Goal: Information Seeking & Learning: Learn about a topic

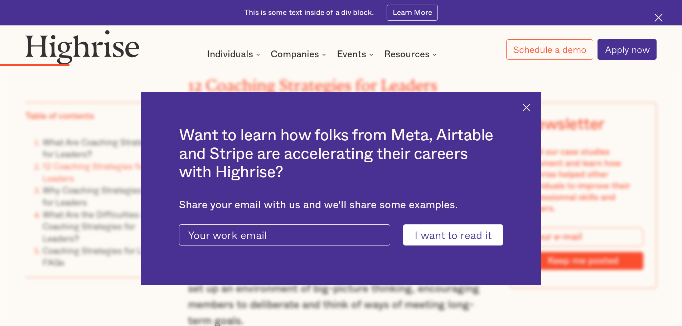
scroll to position [1610, 0]
click at [529, 109] on img at bounding box center [526, 107] width 8 height 8
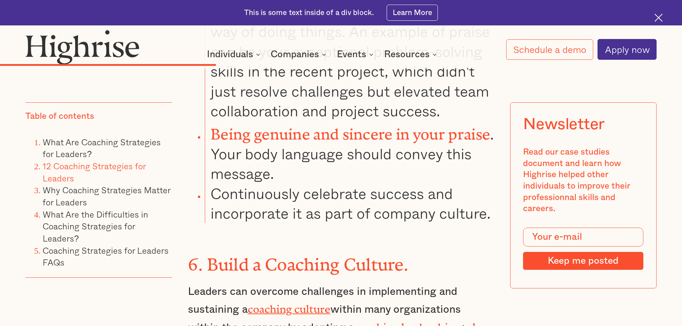
scroll to position [3507, 0]
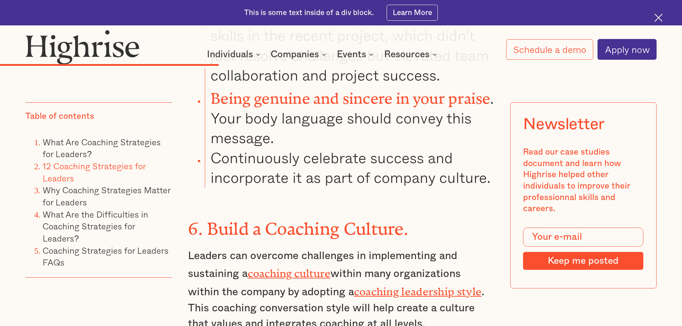
click at [397, 286] on strong "coaching leadership style" at bounding box center [418, 289] width 128 height 7
click at [302, 267] on link "coaching culture" at bounding box center [289, 270] width 83 height 7
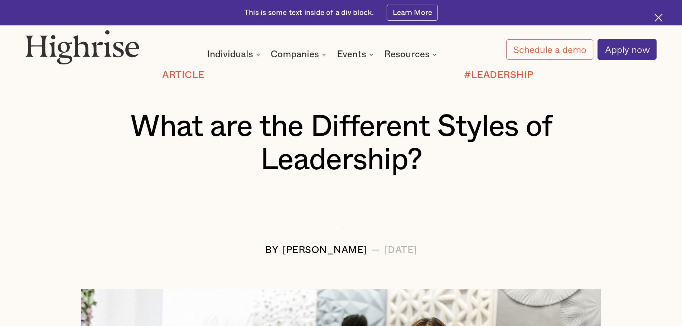
scroll to position [107, 0]
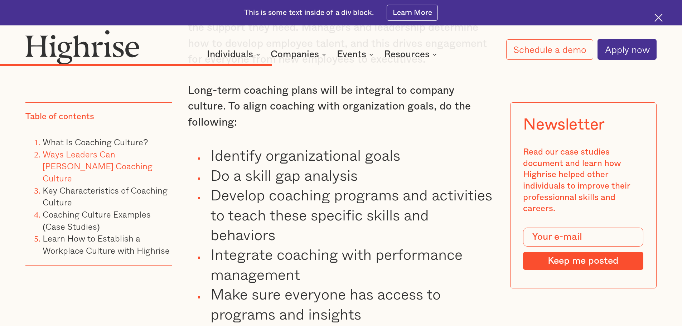
scroll to position [3256, 0]
